Goal: Navigation & Orientation: Find specific page/section

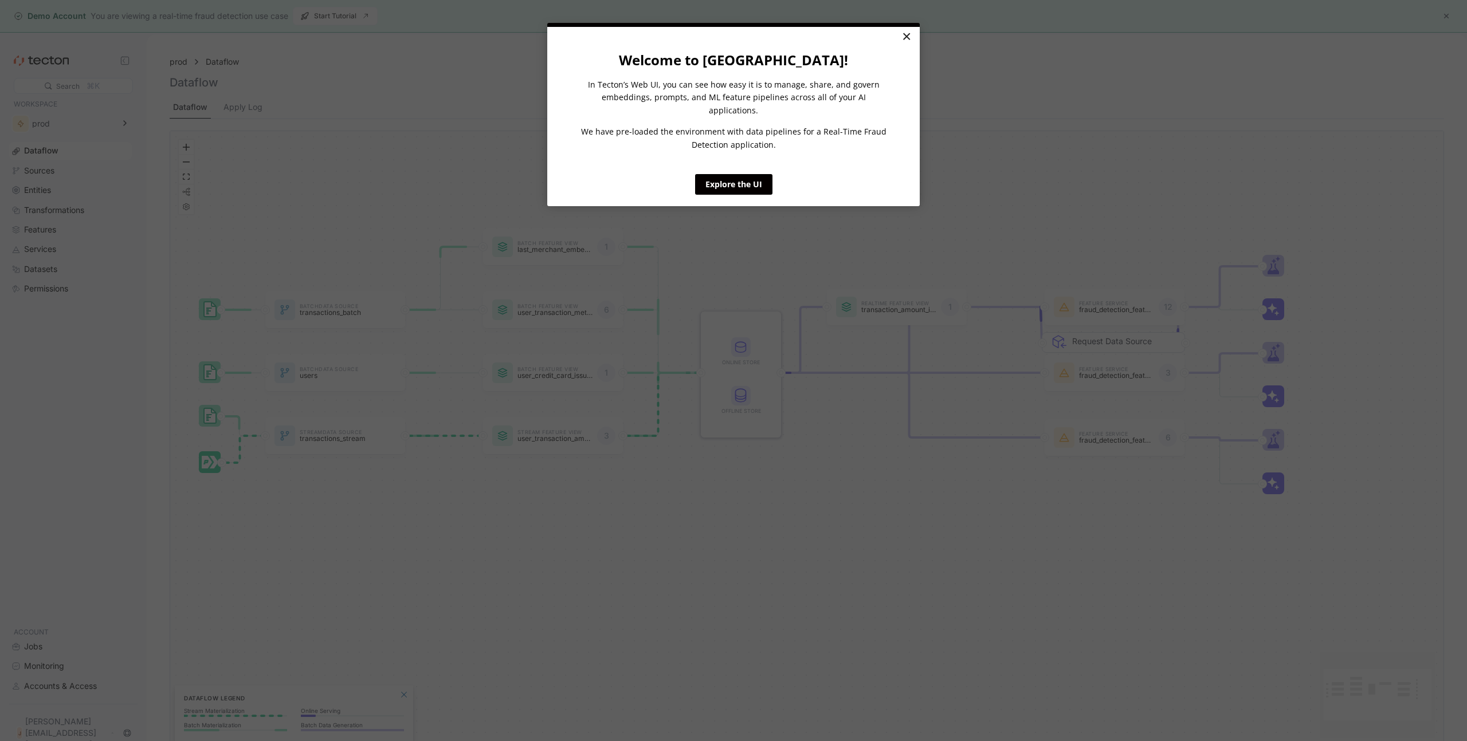
click at [906, 36] on link "×" at bounding box center [906, 37] width 20 height 21
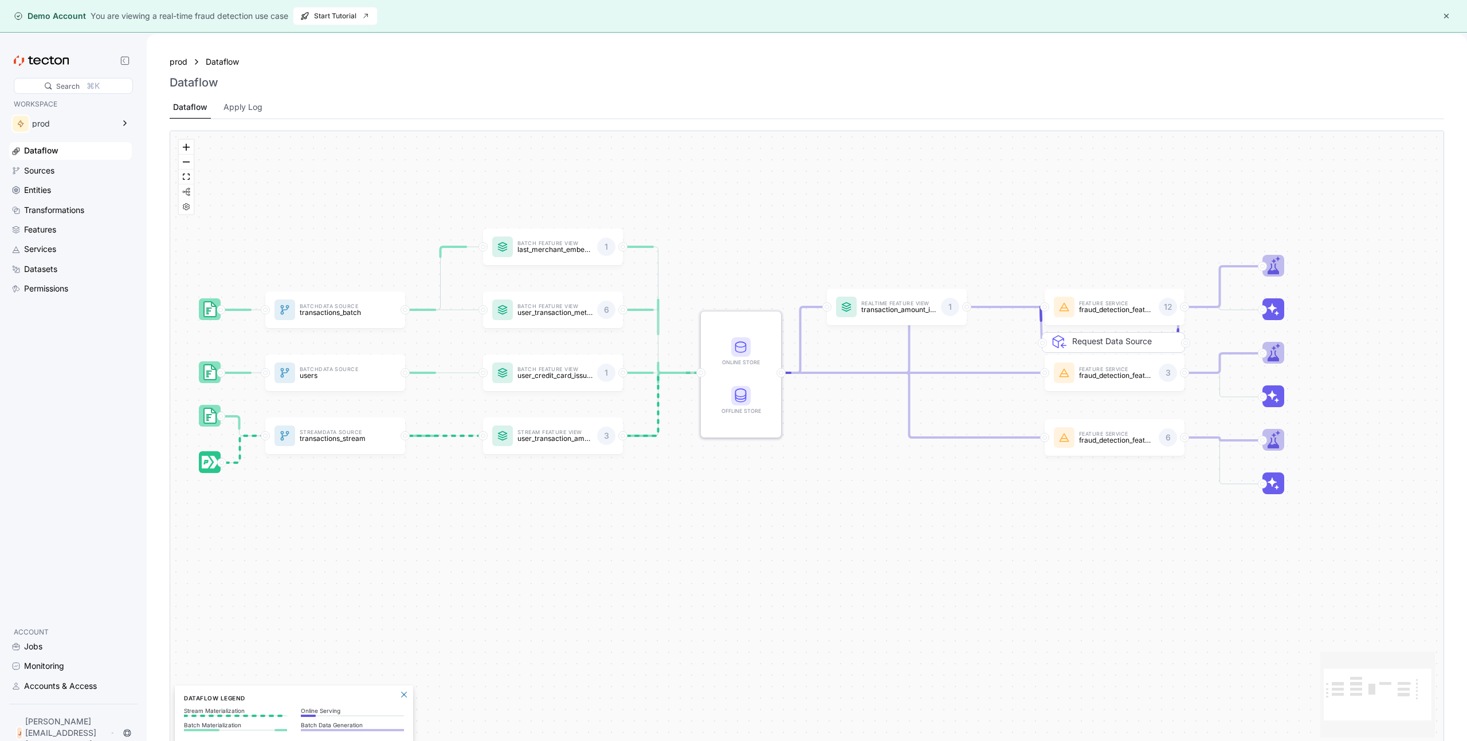
click at [61, 56] on icon at bounding box center [41, 61] width 55 height 10
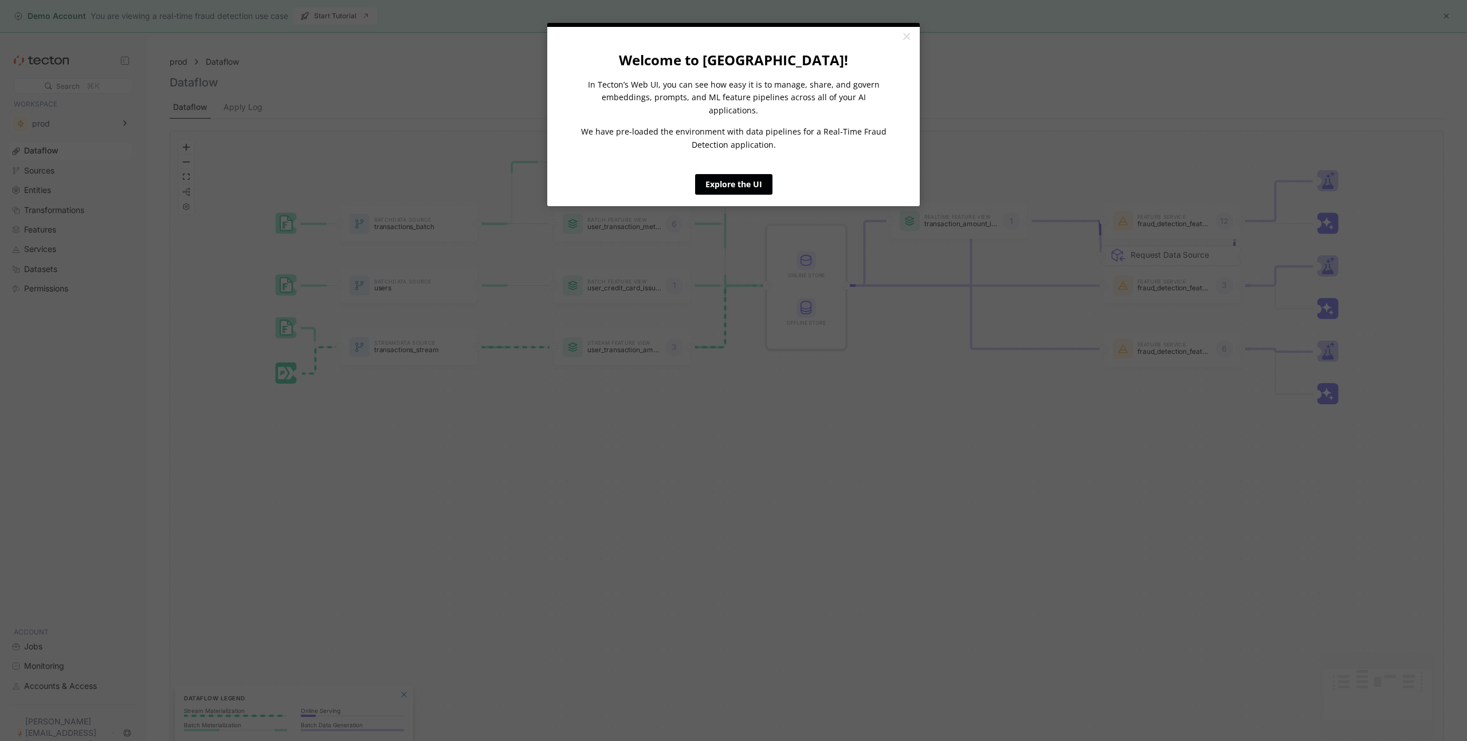
click at [716, 174] on link "Explore the UI" at bounding box center [733, 184] width 77 height 21
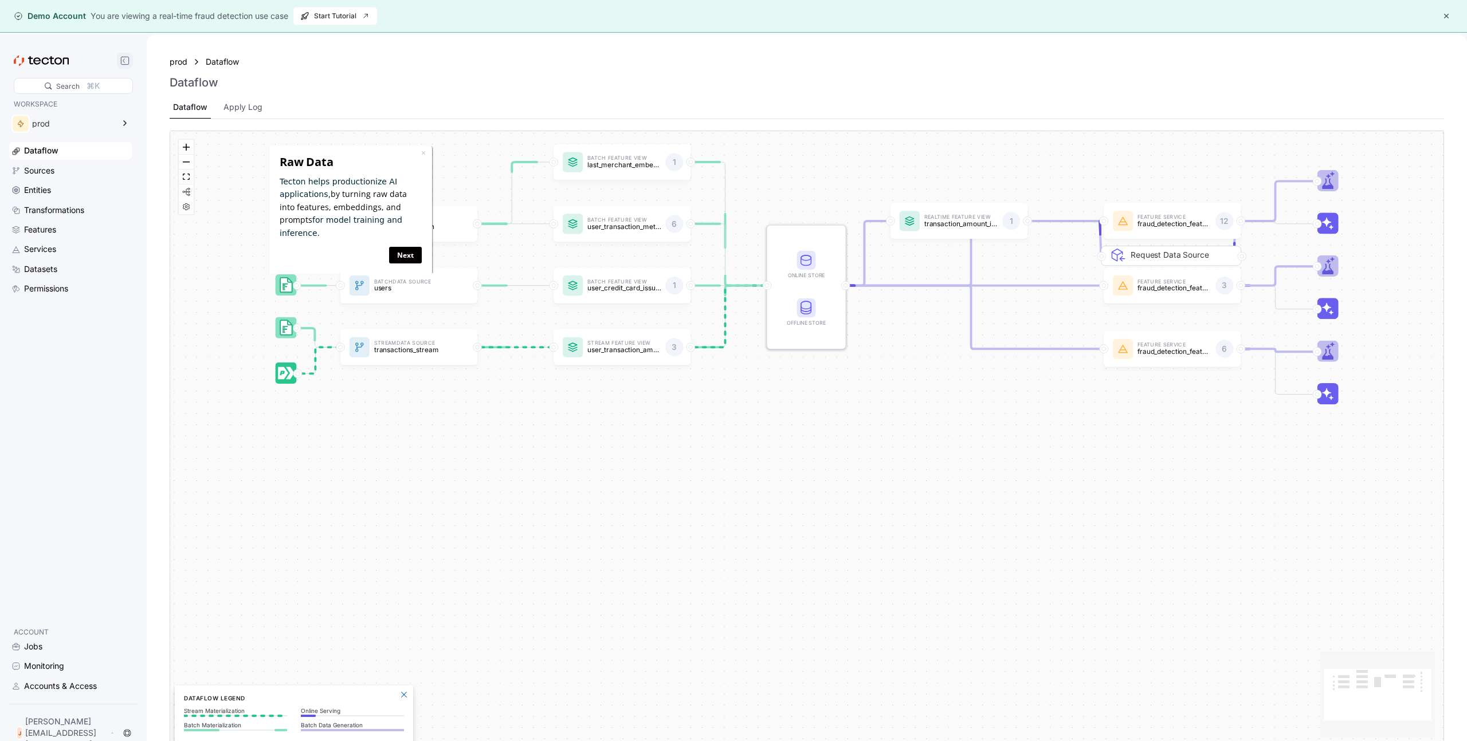
click at [120, 60] on icon at bounding box center [124, 60] width 9 height 9
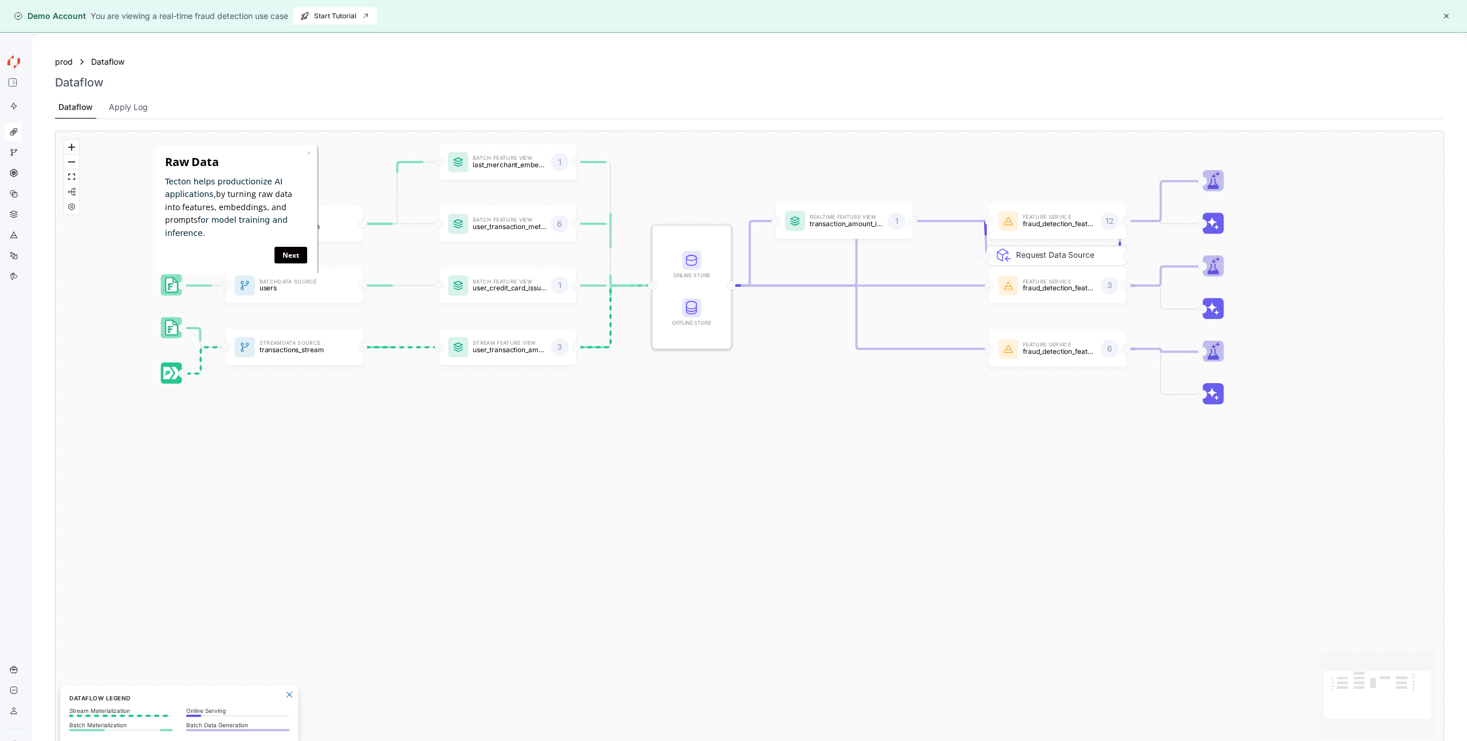
click at [21, 60] on icon at bounding box center [14, 62] width 18 height 18
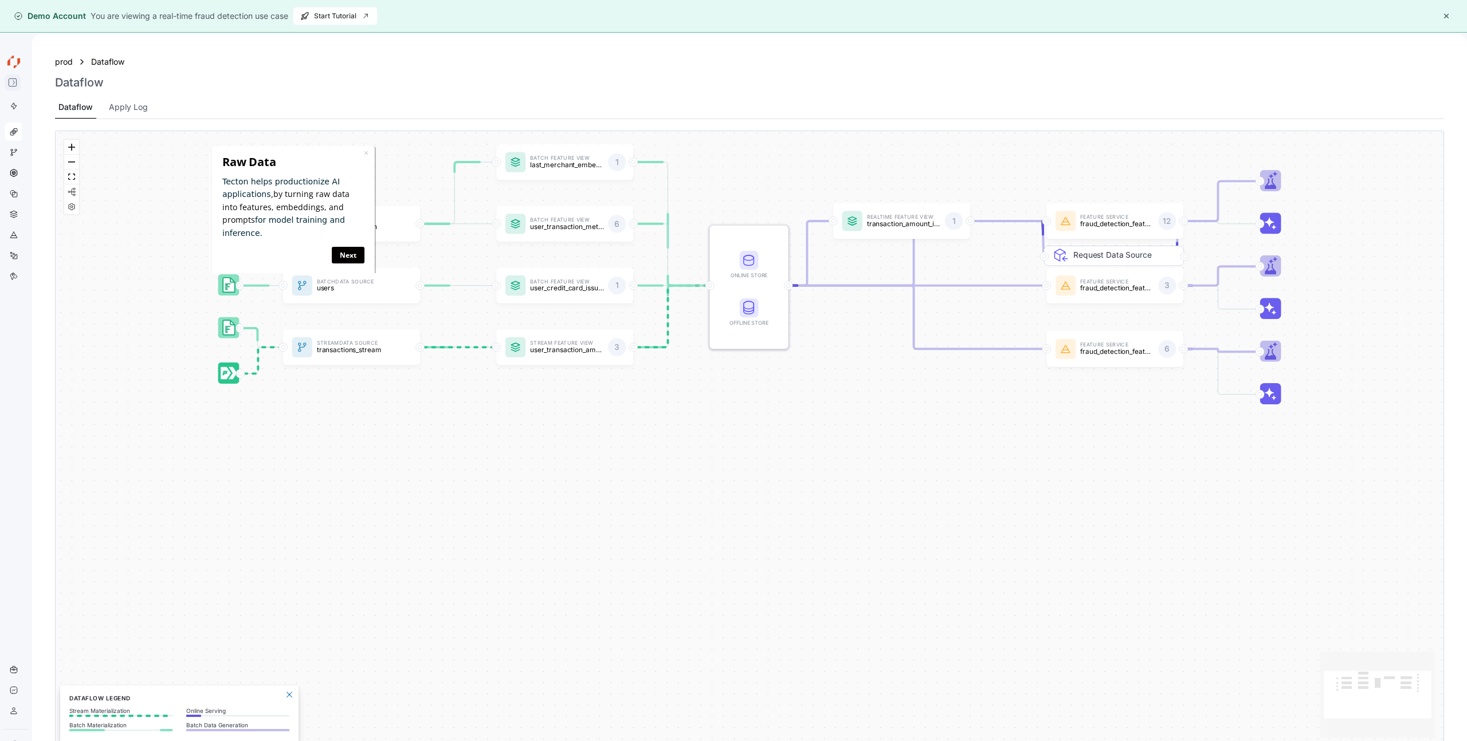
click at [14, 81] on icon at bounding box center [12, 82] width 9 height 9
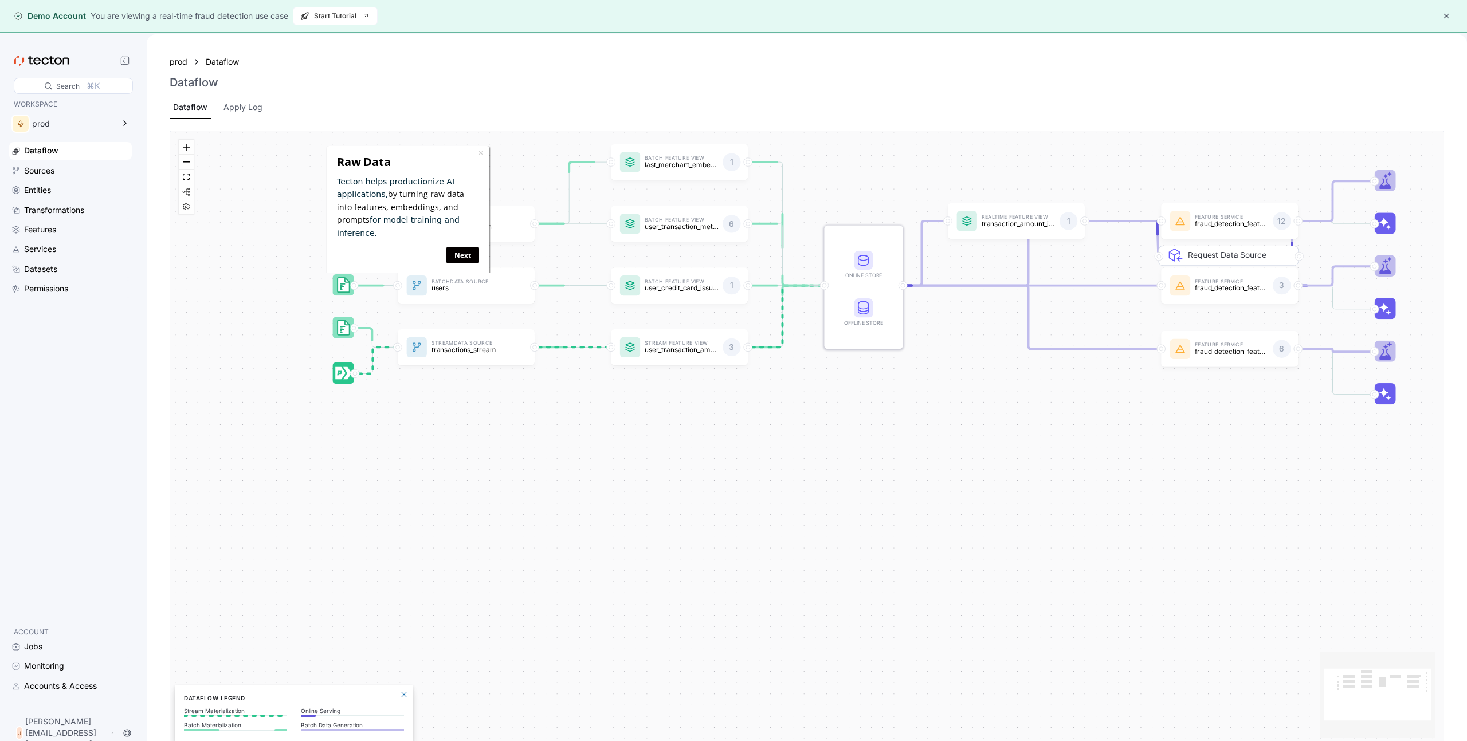
click at [1442, 15] on button "button" at bounding box center [1446, 16] width 14 height 14
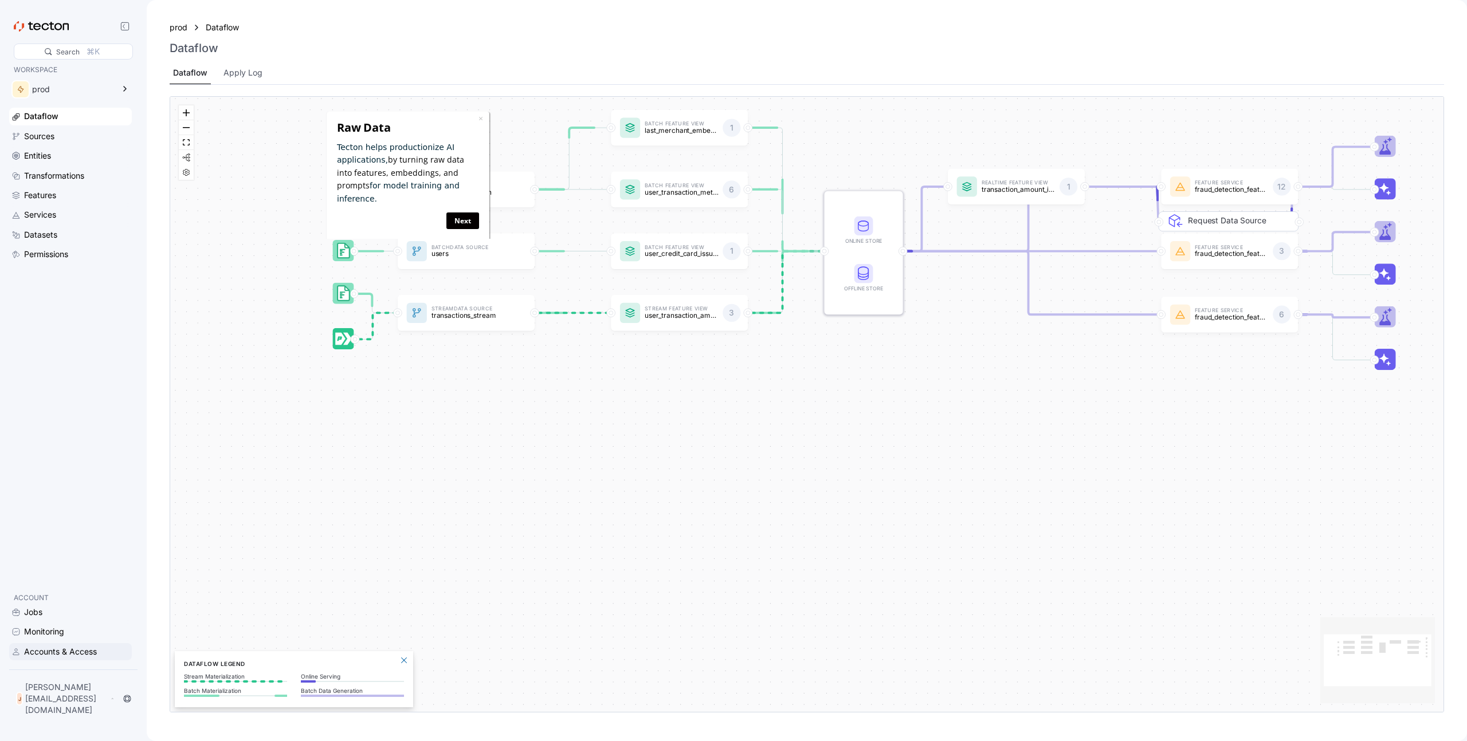
click at [50, 658] on div "Accounts & Access" at bounding box center [60, 652] width 73 height 13
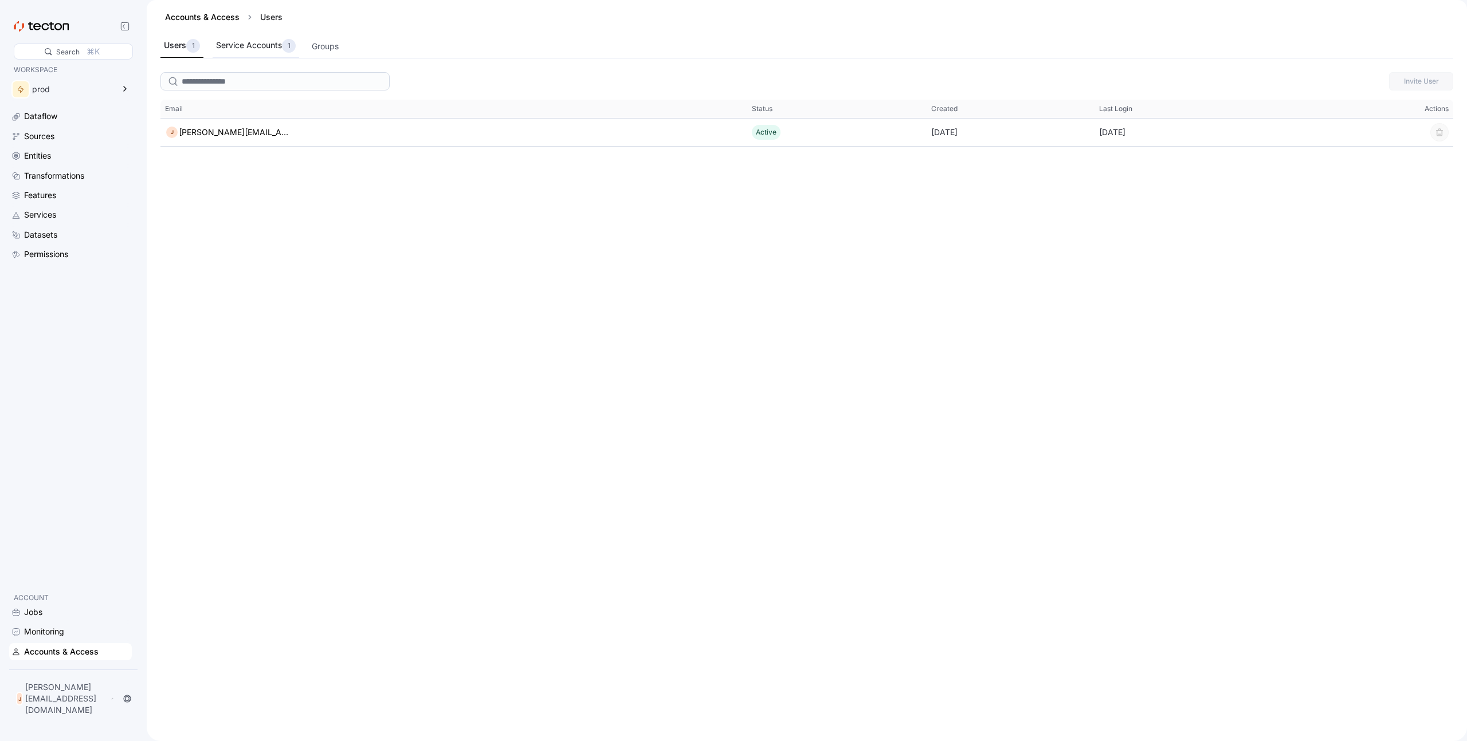
click at [237, 40] on div "Service Accounts 1" at bounding box center [256, 46] width 80 height 14
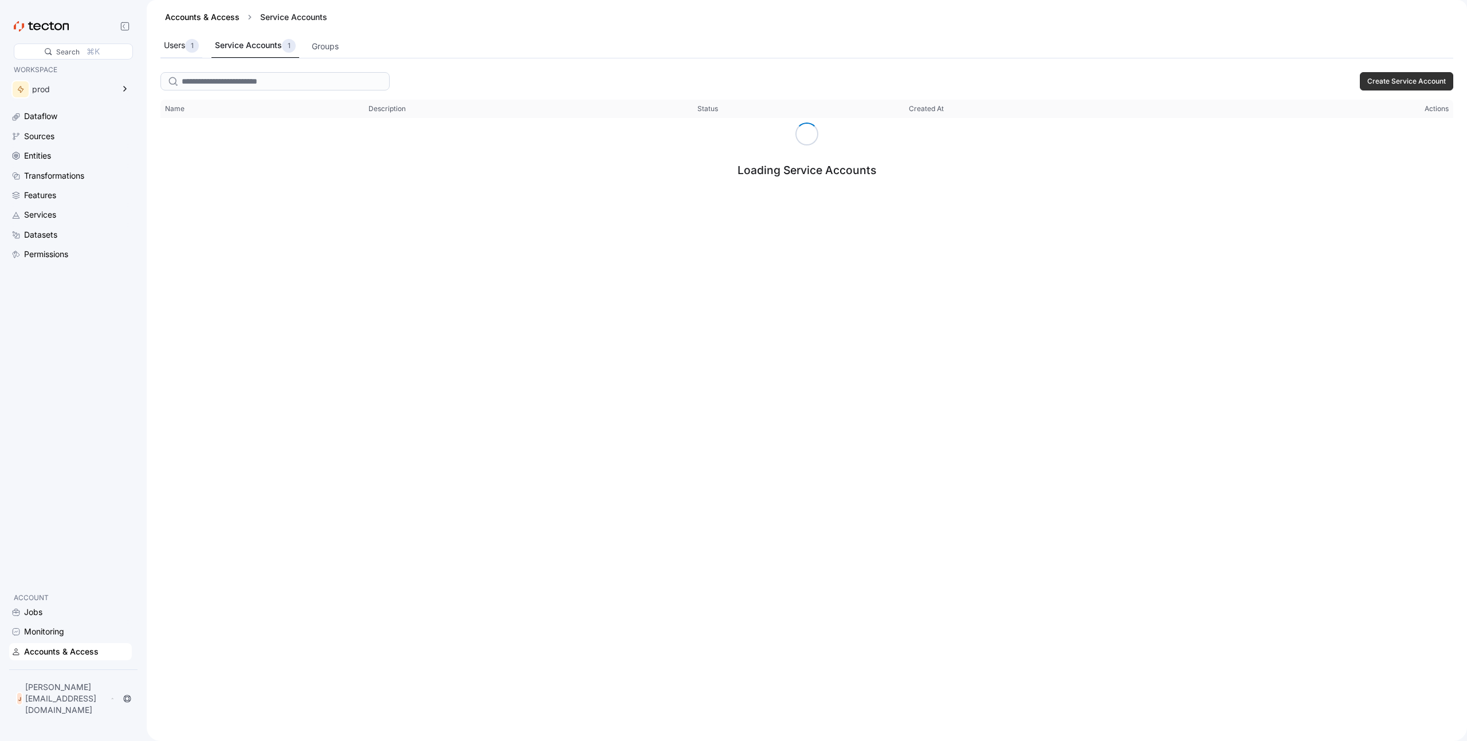
click at [187, 41] on div "1" at bounding box center [192, 46] width 14 height 14
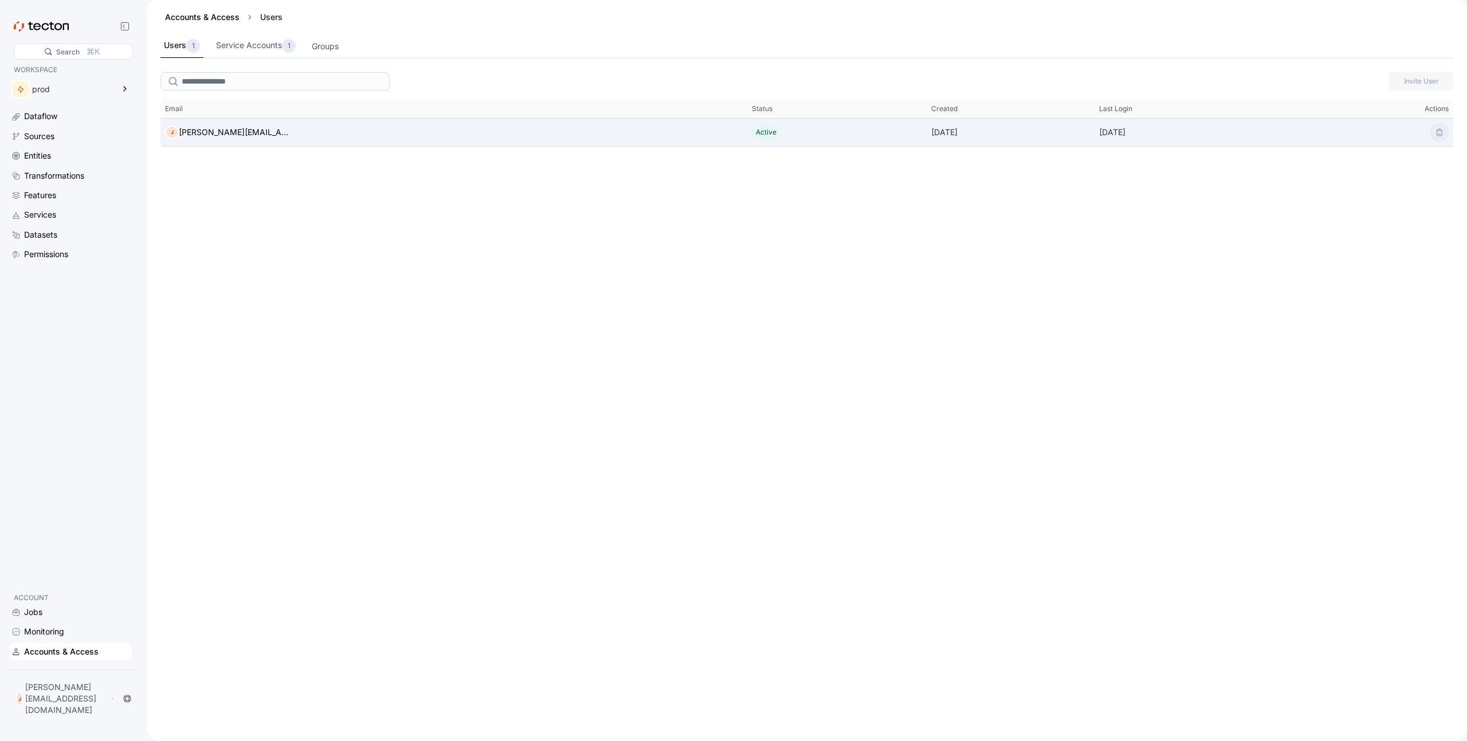
click at [292, 134] on div "[PERSON_NAME] [PERSON_NAME][EMAIL_ADDRESS][DOMAIN_NAME]" at bounding box center [453, 132] width 587 height 23
click at [756, 132] on span "Active" at bounding box center [766, 132] width 21 height 9
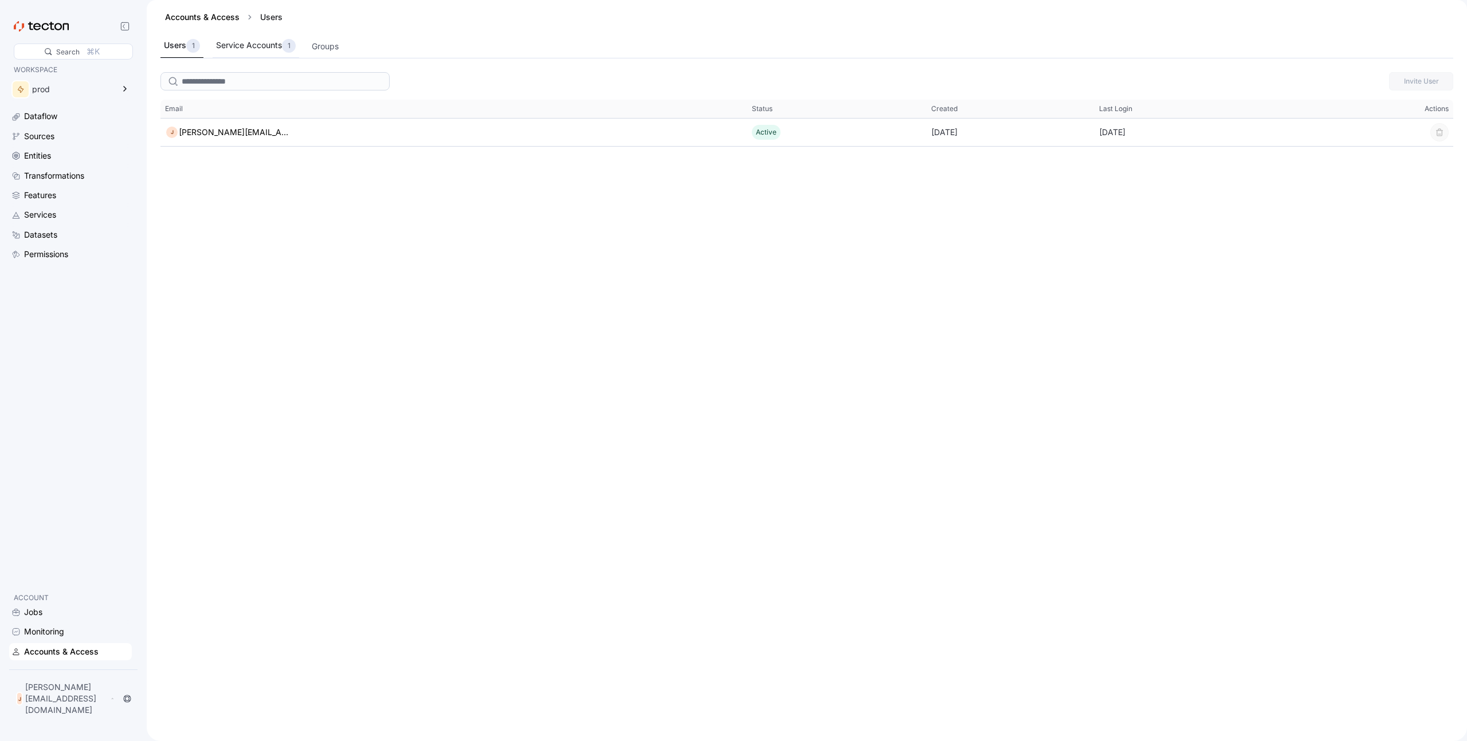
click at [243, 45] on div "Service Accounts 1" at bounding box center [256, 46] width 80 height 14
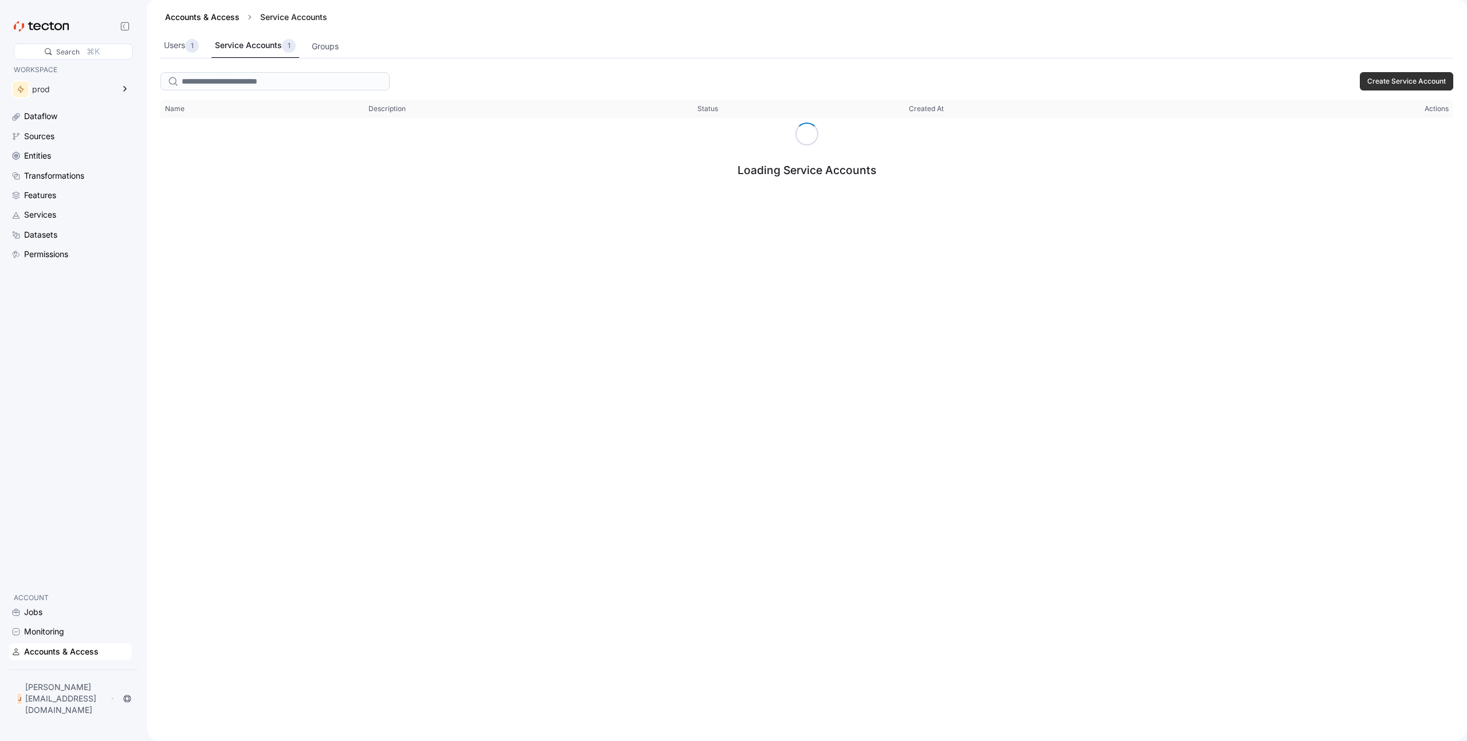
click at [185, 24] on div "Accounts & Access Service Accounts" at bounding box center [806, 17] width 1293 height 34
click at [192, 17] on link "Accounts & Access" at bounding box center [202, 17] width 74 height 10
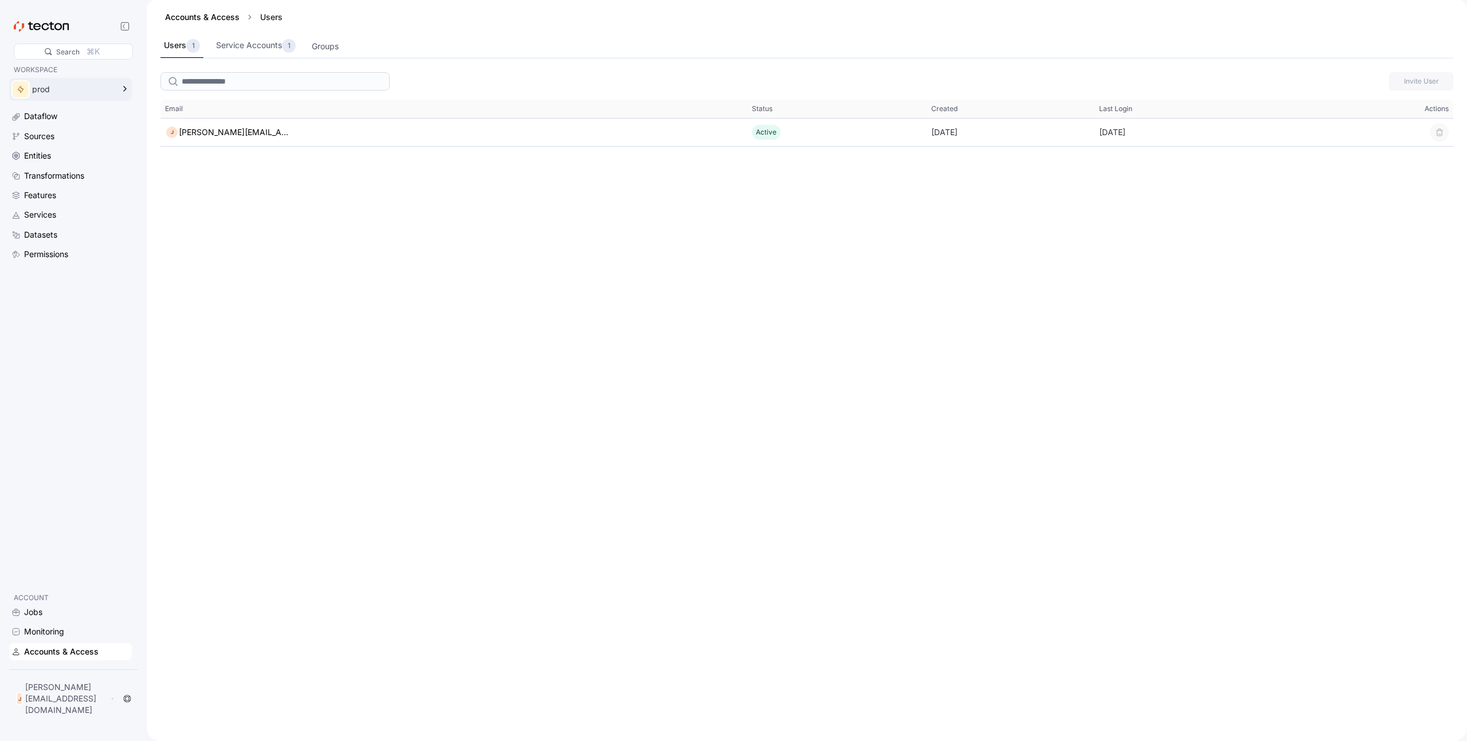
click at [48, 90] on div "prod" at bounding box center [72, 89] width 81 height 8
click at [551, 315] on div "Invite User This table contains 1 rows. Email Status Created Last Login Actions…" at bounding box center [807, 405] width 1320 height 674
click at [56, 121] on div "Dataflow" at bounding box center [40, 116] width 33 height 13
